Goal: Transaction & Acquisition: Download file/media

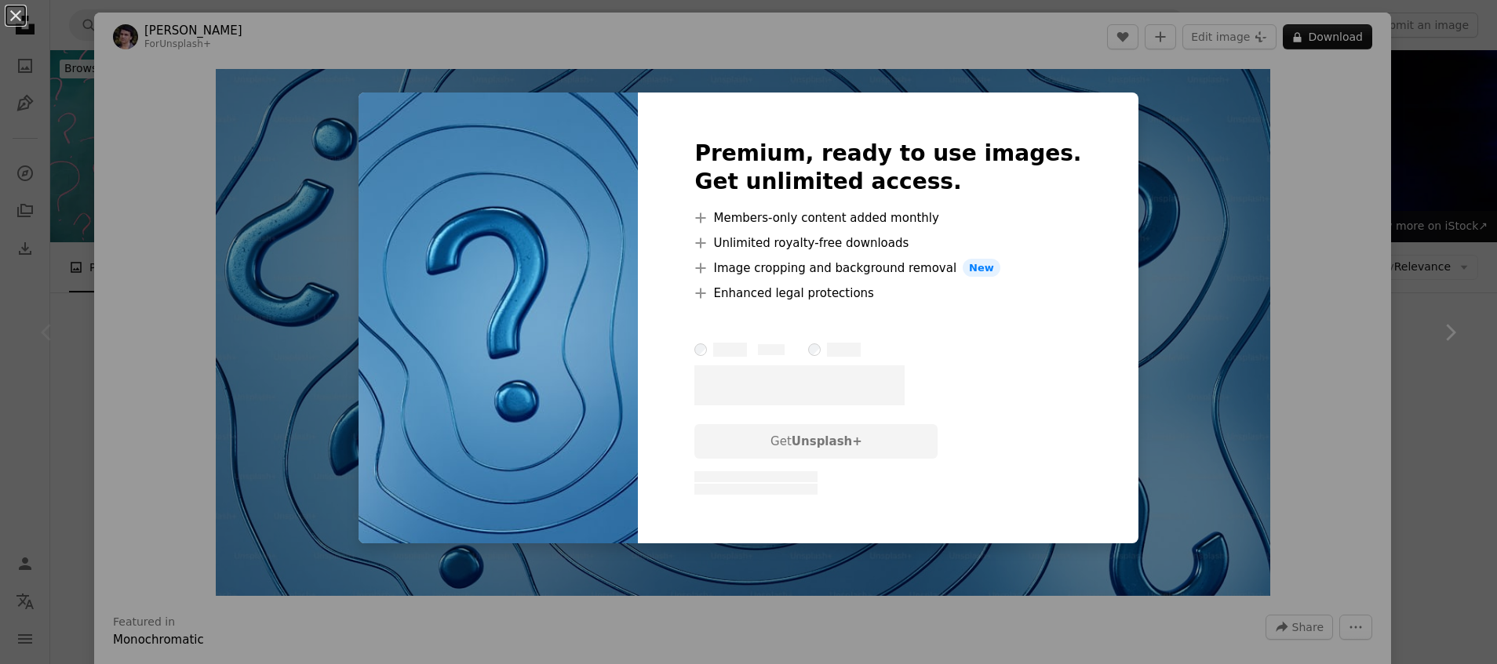
scroll to position [154, 0]
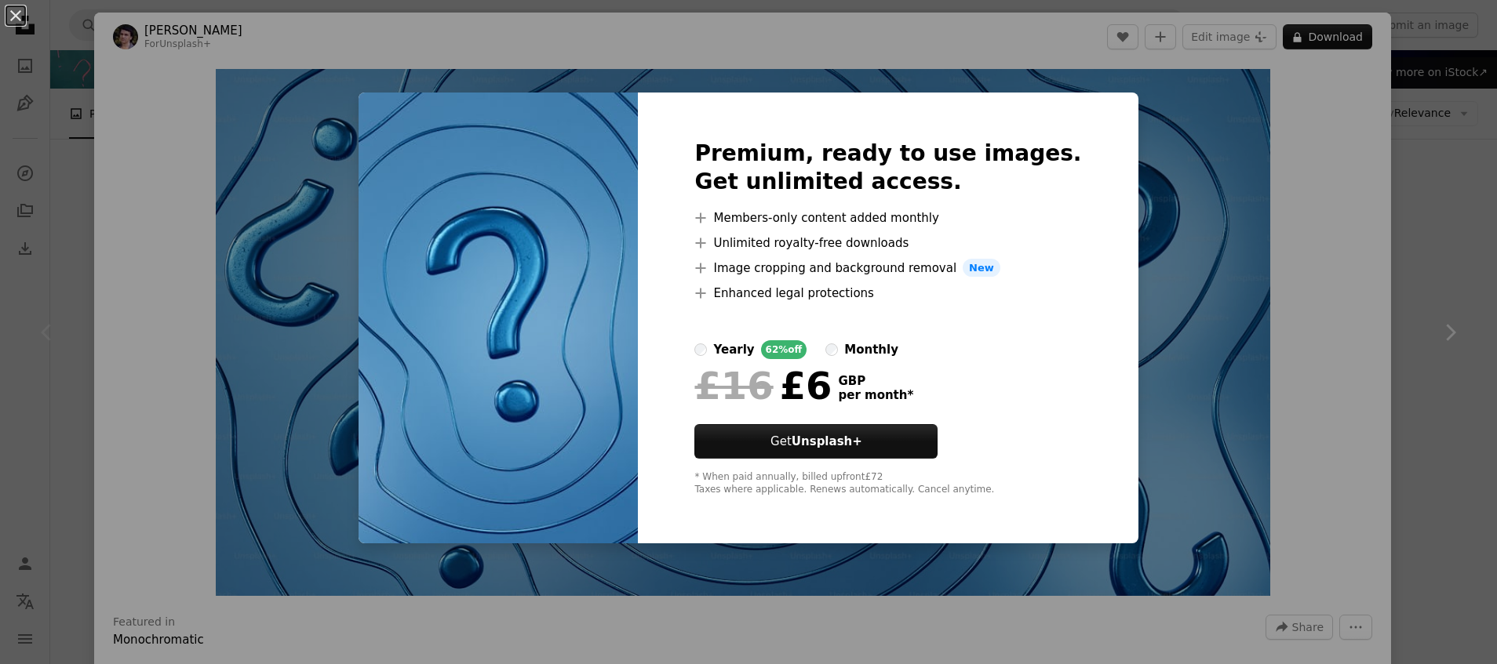
click at [64, 172] on div "An X shape Premium, ready to use images. Get unlimited access. A plus sign Memb…" at bounding box center [748, 332] width 1497 height 664
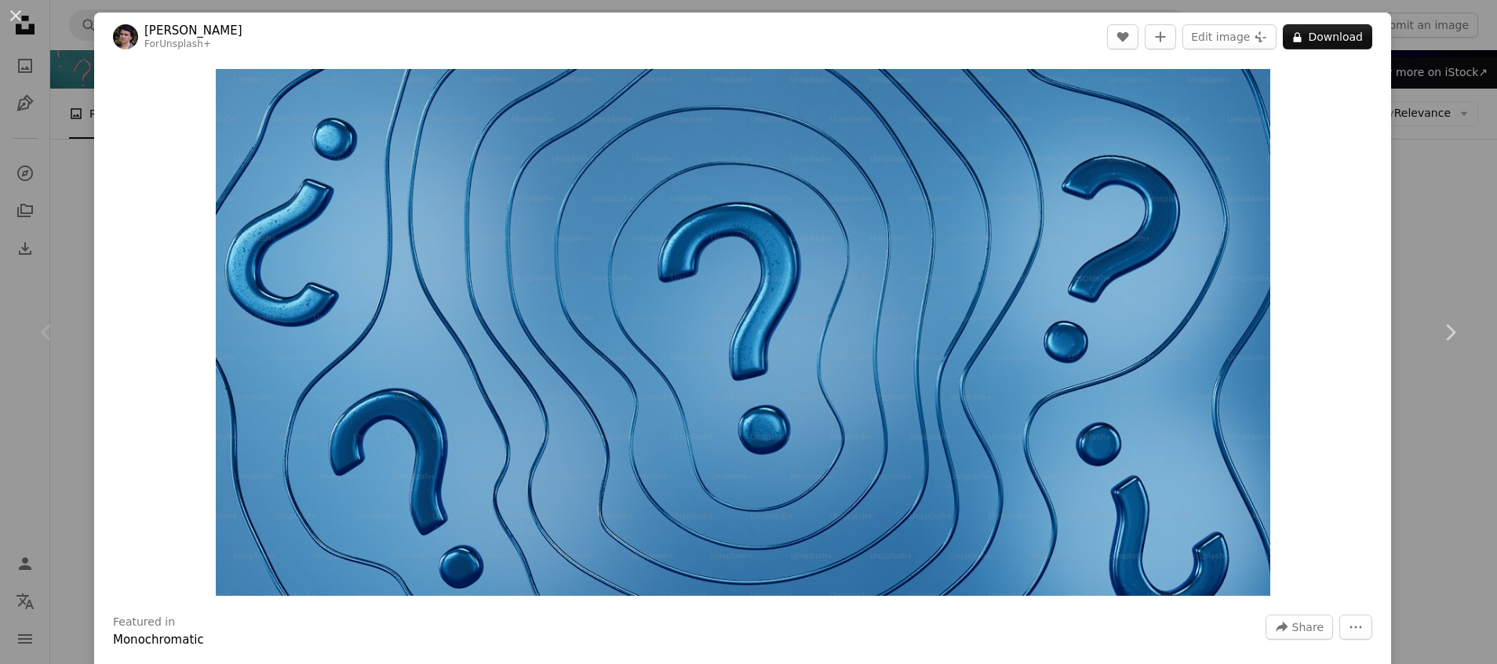
click at [65, 172] on div "An X shape Chevron left Chevron right Rodion Kutsaiev For Unsplash+ A heart A p…" at bounding box center [748, 332] width 1497 height 664
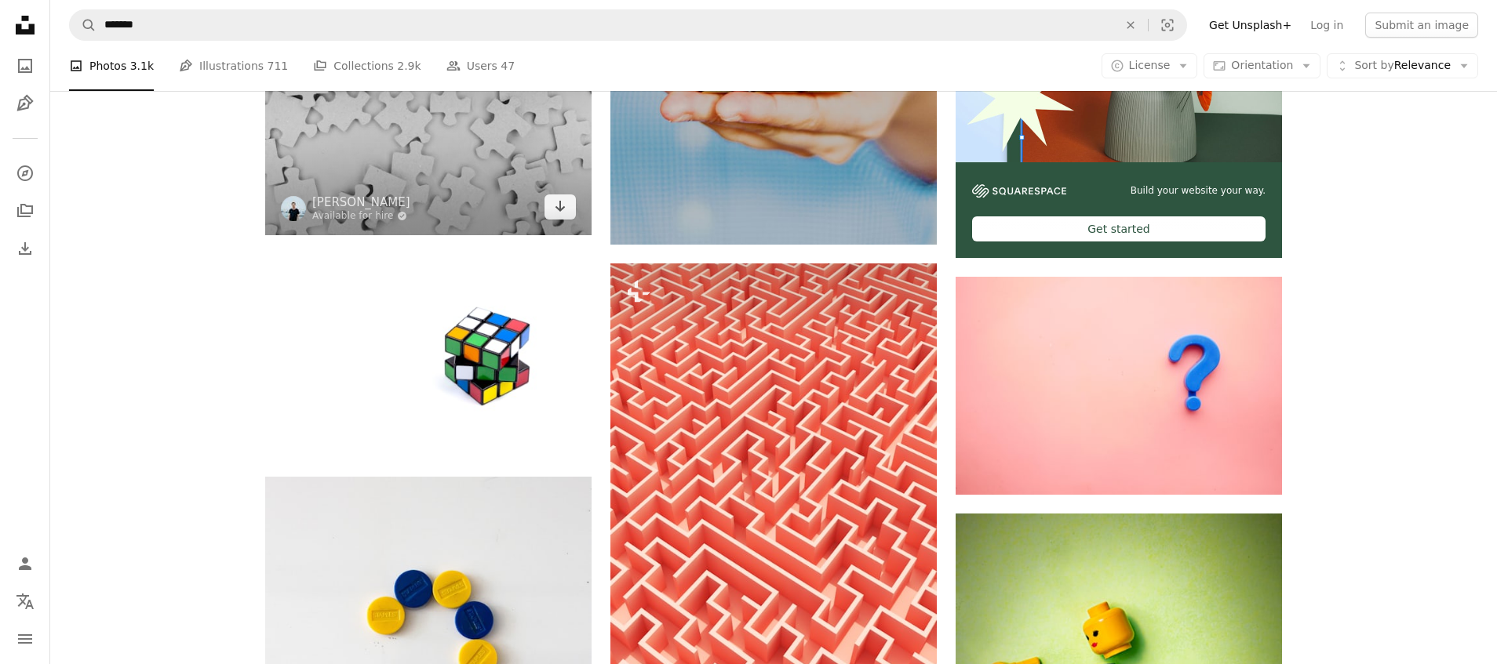
scroll to position [515, 0]
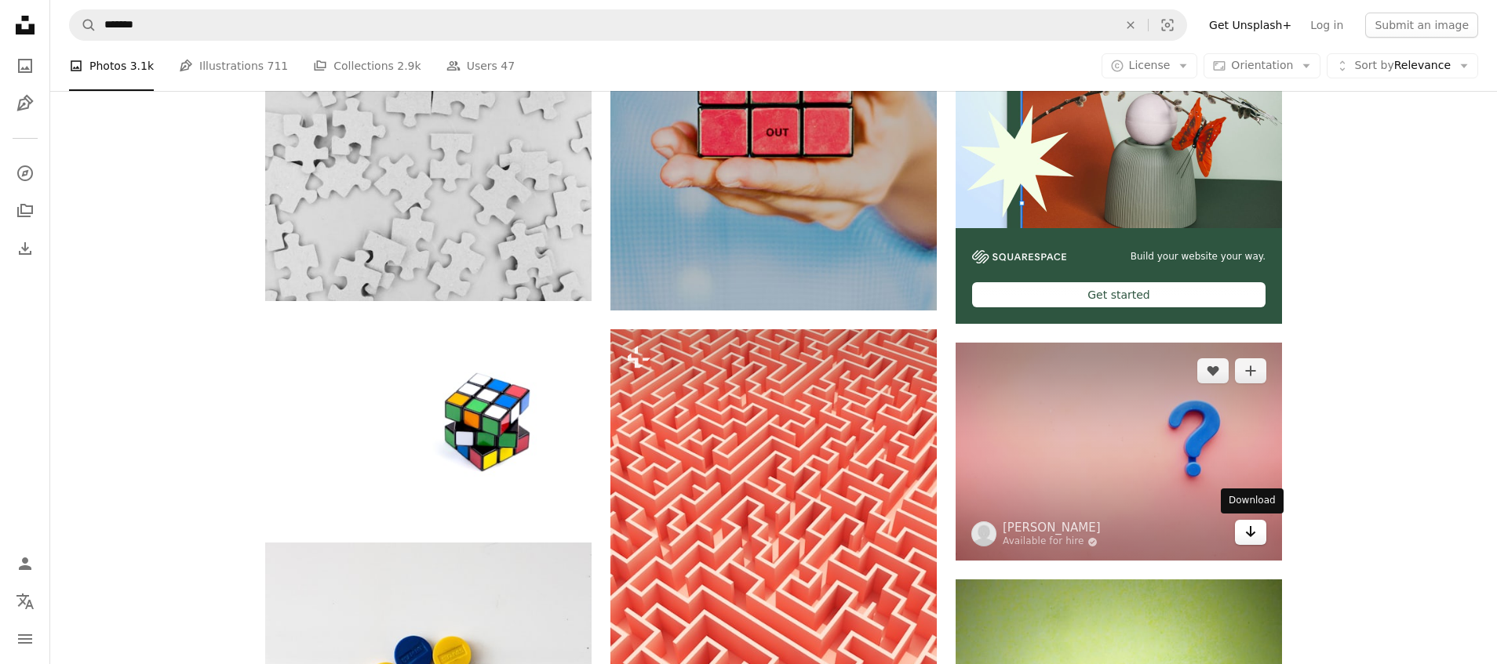
click at [1246, 543] on link "Arrow pointing down" at bounding box center [1250, 532] width 31 height 25
